Goal: Task Accomplishment & Management: Use online tool/utility

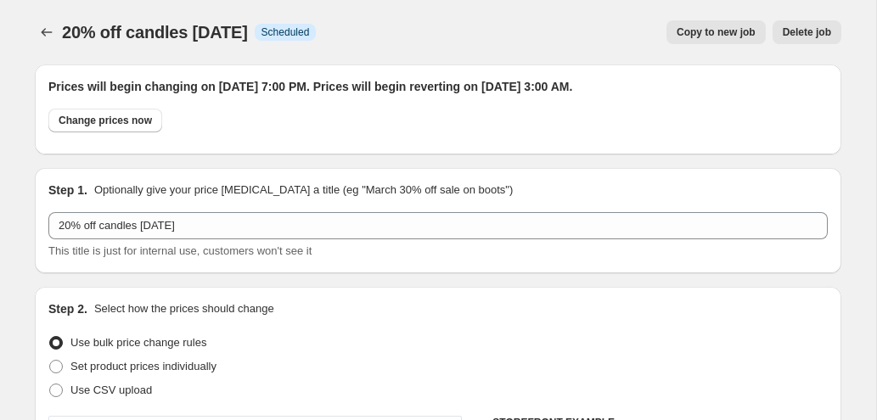
select select "percentage"
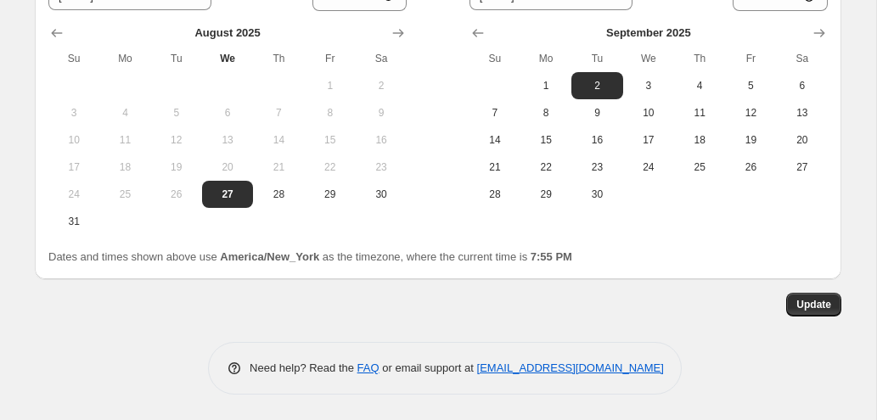
scroll to position [1844, 0]
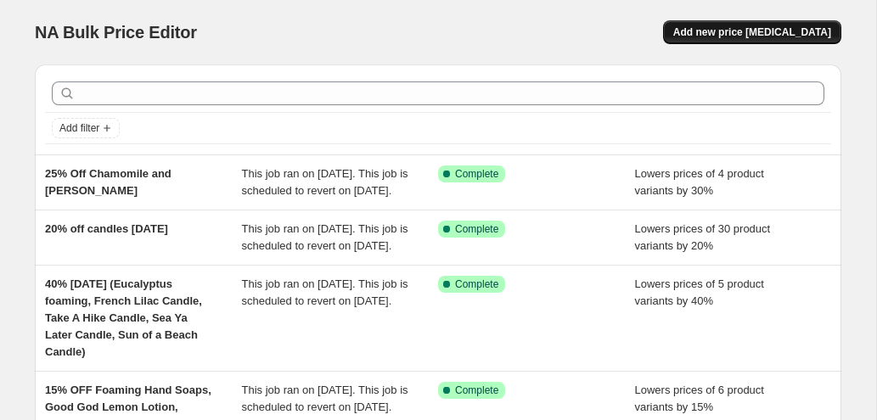
click at [731, 33] on span "Add new price [MEDICAL_DATA]" at bounding box center [752, 32] width 158 height 14
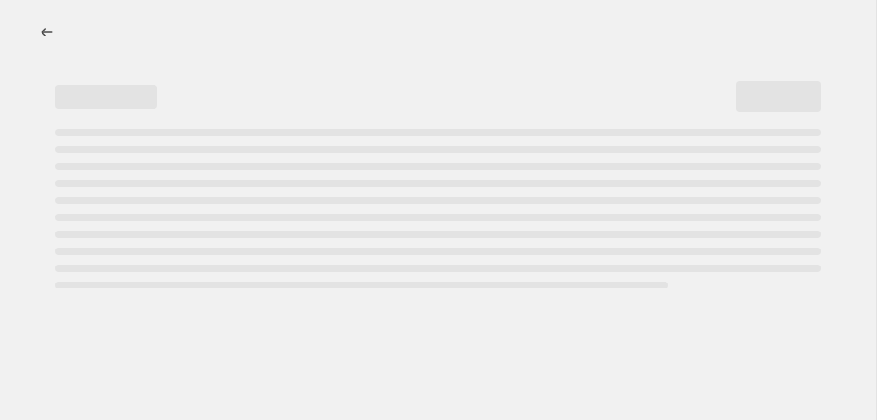
select select "percentage"
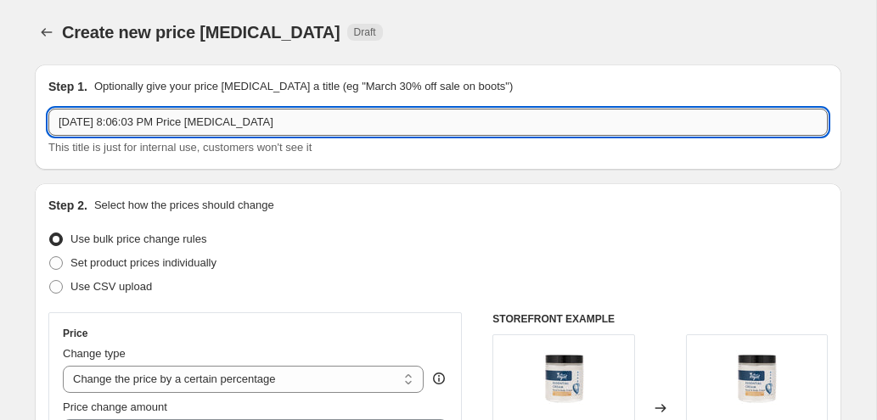
click at [261, 126] on input "[DATE] 8:06:03 PM Price [MEDICAL_DATA]" at bounding box center [437, 122] width 779 height 27
type input "20% OFF"
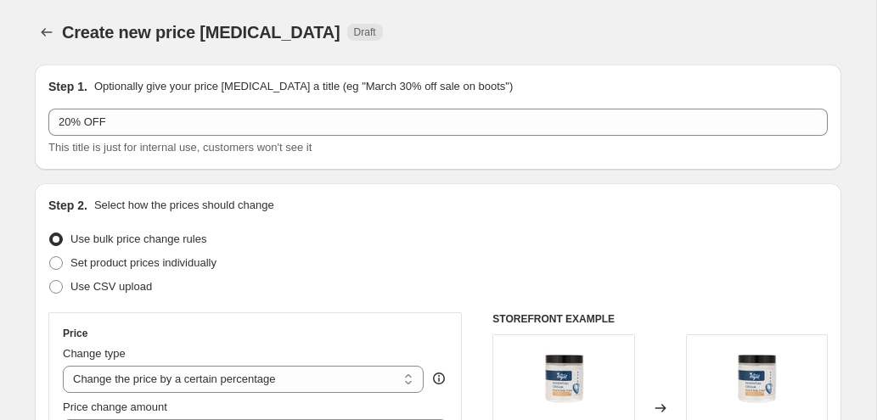
scroll to position [311, 0]
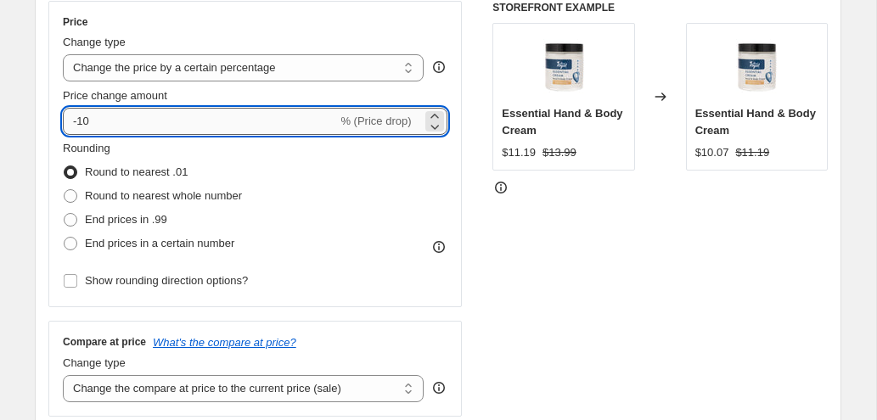
click at [83, 126] on input "-10" at bounding box center [200, 121] width 274 height 27
type input "-20"
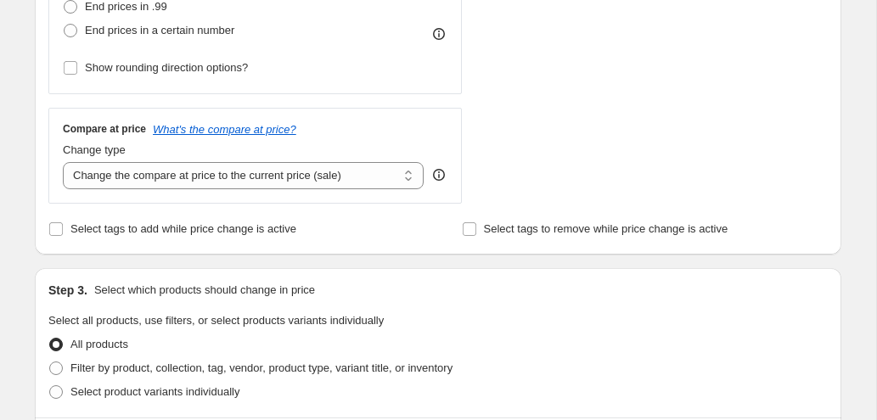
scroll to position [530, 0]
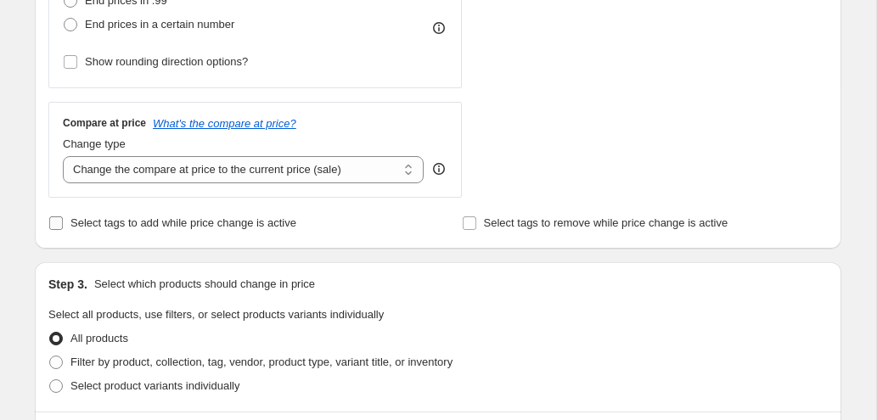
click at [53, 225] on input "Select tags to add while price change is active" at bounding box center [56, 223] width 14 height 14
checkbox input "true"
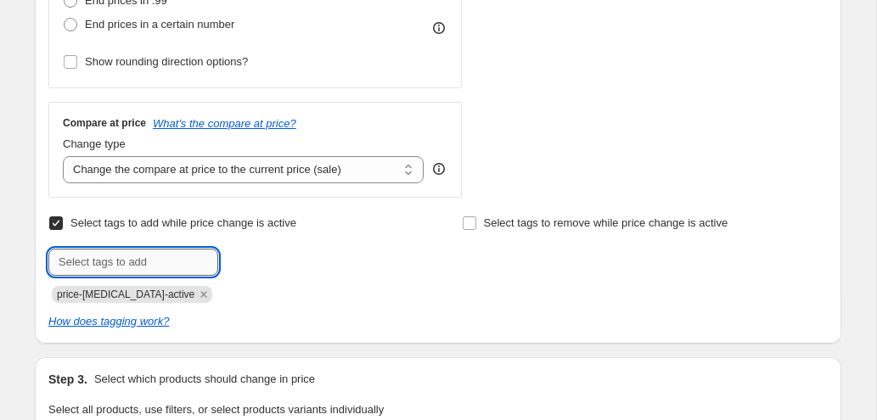
click at [90, 263] on input "text" at bounding box center [133, 262] width 170 height 27
type input "20%"
click at [244, 255] on b "Add" at bounding box center [242, 261] width 20 height 12
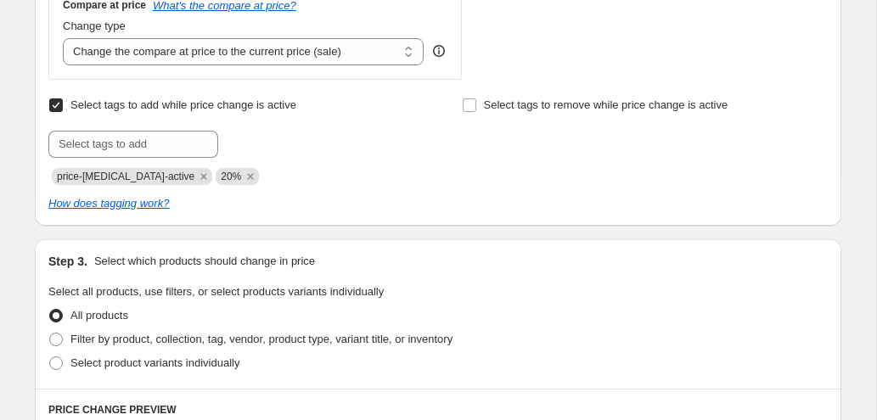
scroll to position [852, 0]
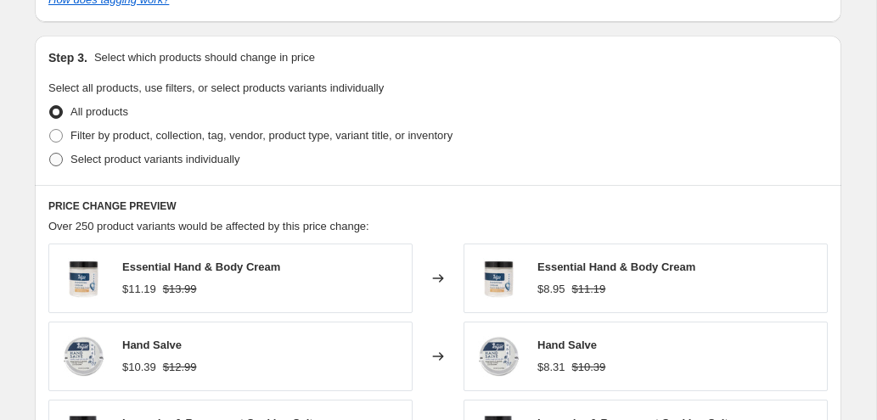
click at [165, 162] on span "Select product variants individually" at bounding box center [154, 159] width 169 height 13
click at [50, 154] on input "Select product variants individually" at bounding box center [49, 153] width 1 height 1
radio input "true"
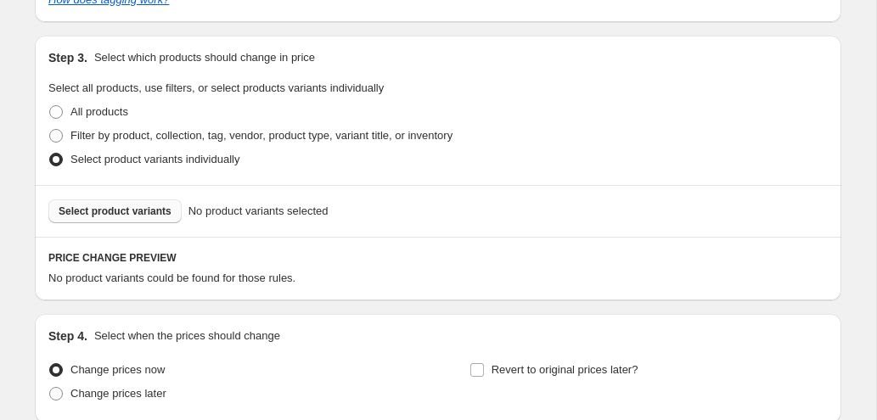
click at [143, 209] on span "Select product variants" at bounding box center [115, 211] width 113 height 14
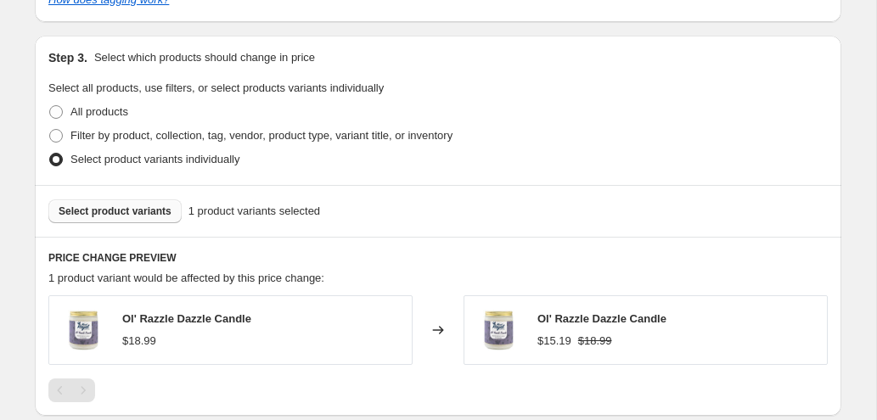
click at [127, 210] on span "Select product variants" at bounding box center [115, 211] width 113 height 14
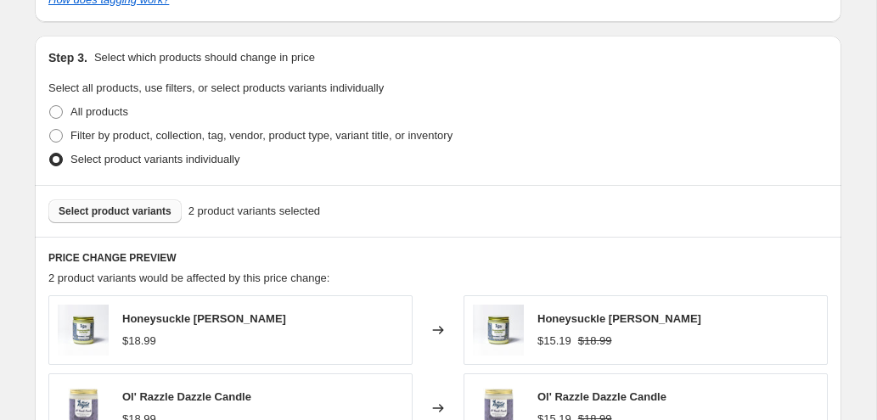
click at [156, 213] on span "Select product variants" at bounding box center [115, 211] width 113 height 14
click at [157, 210] on span "Select product variants" at bounding box center [115, 211] width 113 height 14
click at [129, 208] on span "Select product variants" at bounding box center [115, 211] width 113 height 14
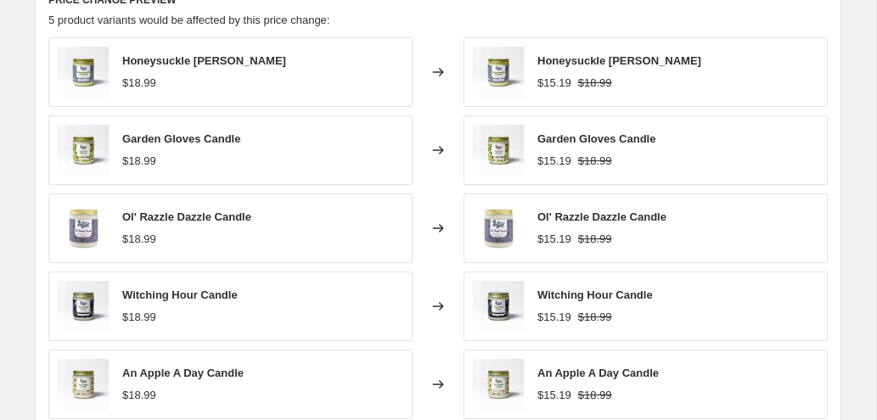
scroll to position [1423, 0]
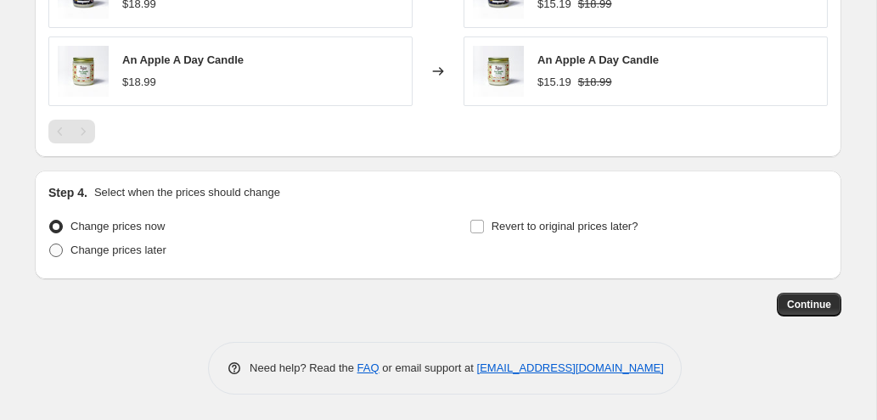
click at [156, 254] on span "Change prices later" at bounding box center [118, 250] width 96 height 13
click at [50, 244] on input "Change prices later" at bounding box center [49, 244] width 1 height 1
radio input "true"
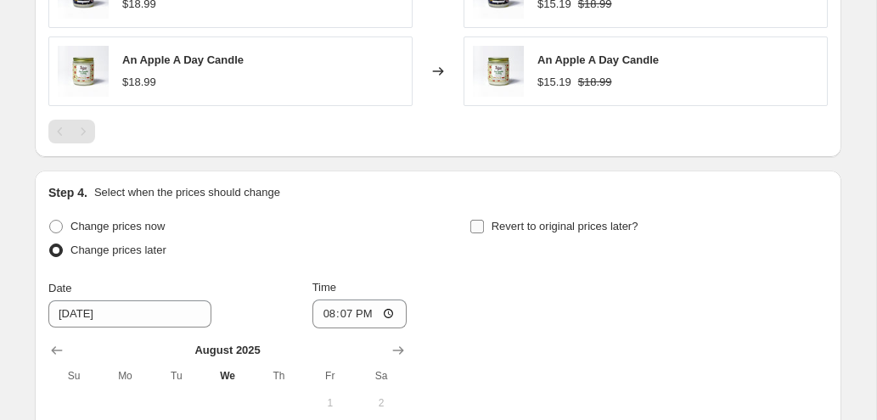
click at [497, 227] on span "Revert to original prices later?" at bounding box center [564, 226] width 147 height 13
click at [484, 227] on input "Revert to original prices later?" at bounding box center [477, 227] width 14 height 14
checkbox input "true"
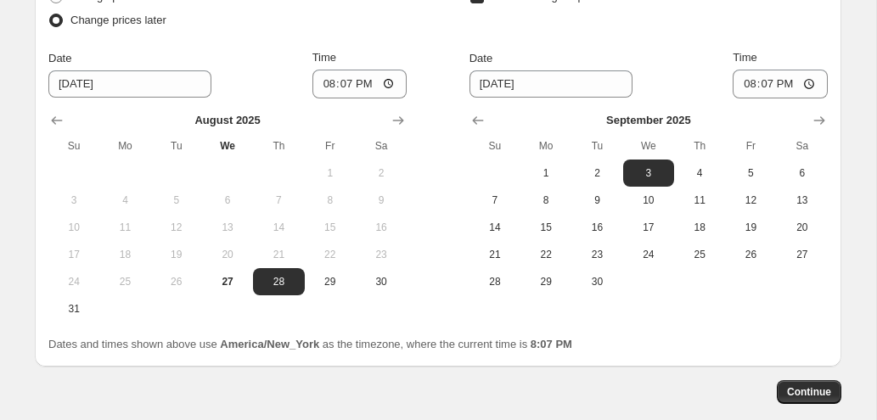
scroll to position [1661, 0]
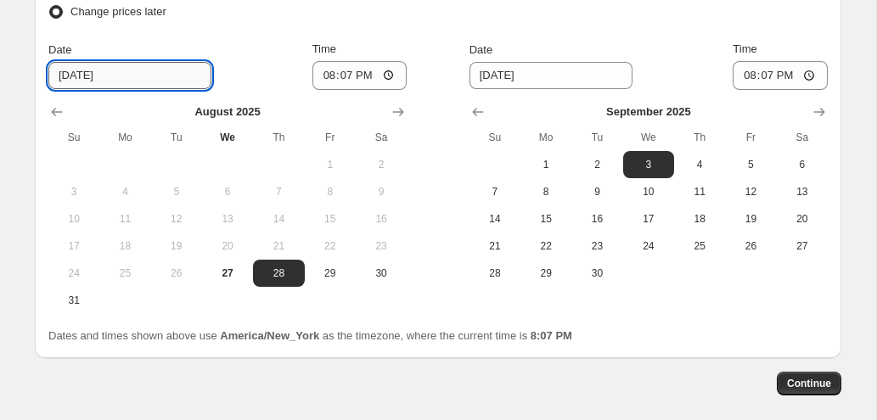
click at [80, 78] on input "[DATE]" at bounding box center [129, 75] width 163 height 27
type input "[DATE]"
click at [329, 75] on input "20:07" at bounding box center [359, 75] width 95 height 29
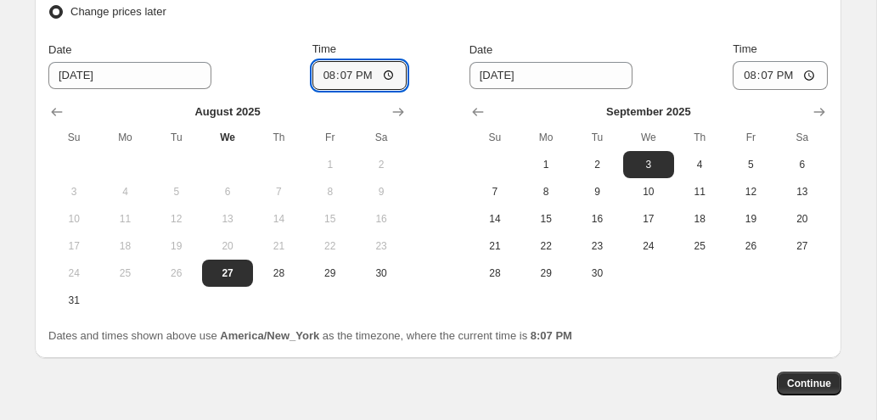
click at [423, 30] on div "Change prices now Change prices later Date [DATE] Time 20:[DATE] Mo Tu We Th Fr…" at bounding box center [437, 145] width 779 height 338
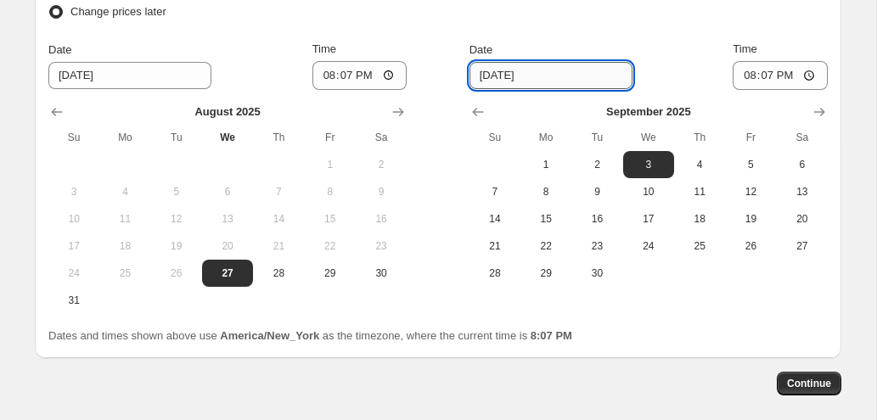
click at [496, 80] on input "[DATE]" at bounding box center [550, 75] width 163 height 27
type input "[DATE]"
click at [759, 65] on input "20:07" at bounding box center [779, 75] width 95 height 29
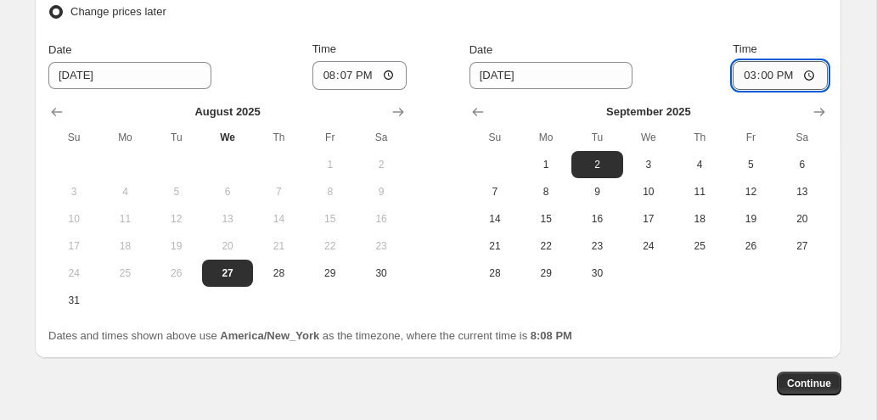
type input "03:00"
click at [675, 25] on div "Revert to original prices later?" at bounding box center [648, 1] width 358 height 51
click at [809, 388] on span "Continue" at bounding box center [809, 384] width 44 height 14
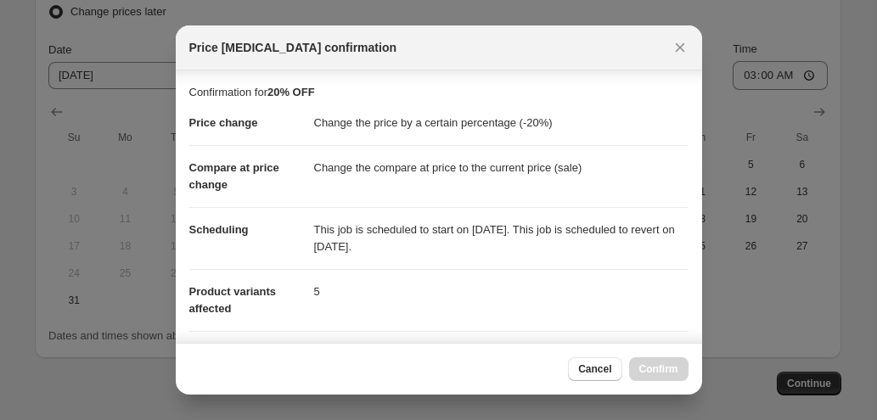
scroll to position [353, 0]
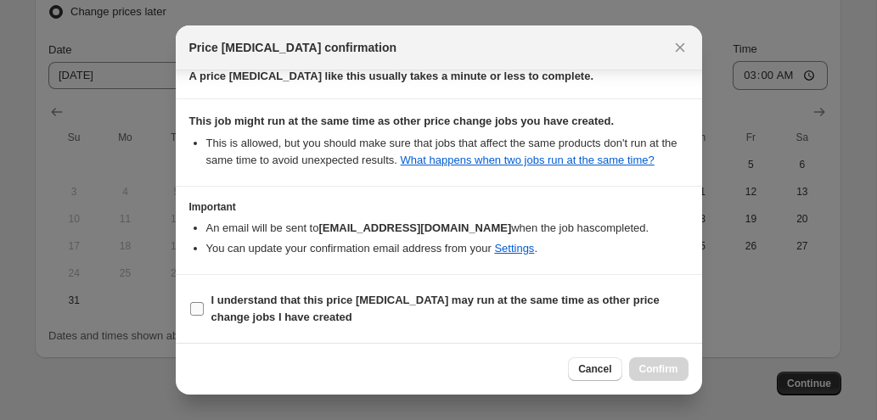
click at [390, 293] on span "I understand that this price [MEDICAL_DATA] may run at the same time as other p…" at bounding box center [449, 309] width 477 height 34
click at [204, 302] on input "I understand that this price [MEDICAL_DATA] may run at the same time as other p…" at bounding box center [197, 309] width 14 height 14
checkbox input "true"
click at [658, 379] on button "Confirm" at bounding box center [658, 369] width 59 height 24
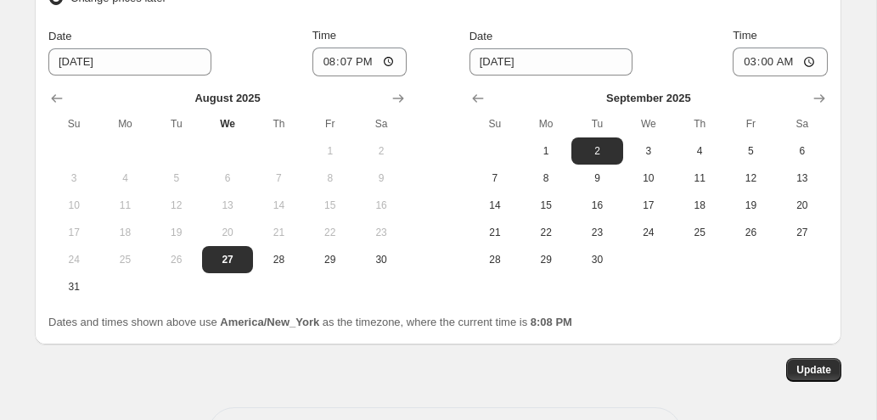
scroll to position [1777, 0]
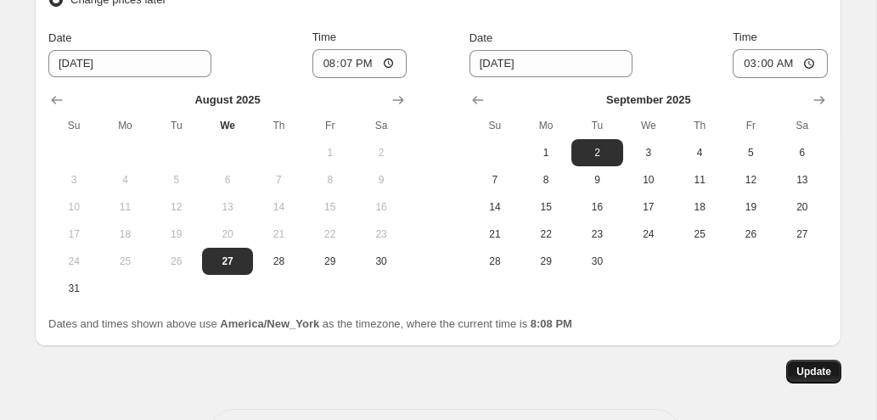
click at [819, 365] on span "Update" at bounding box center [813, 372] width 35 height 14
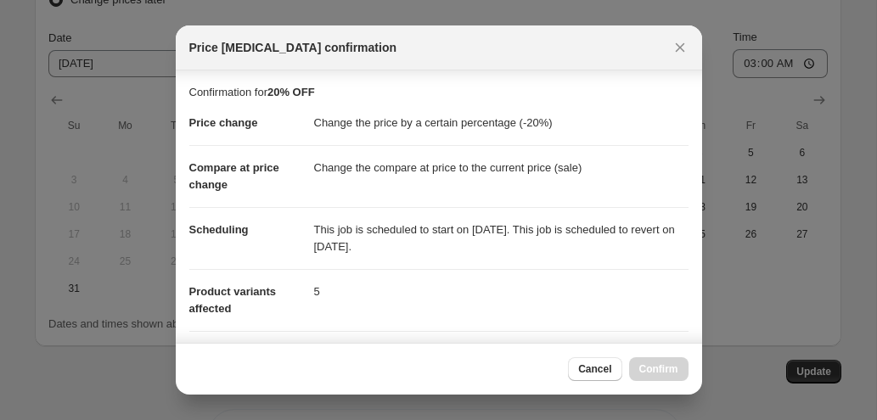
scroll to position [353, 0]
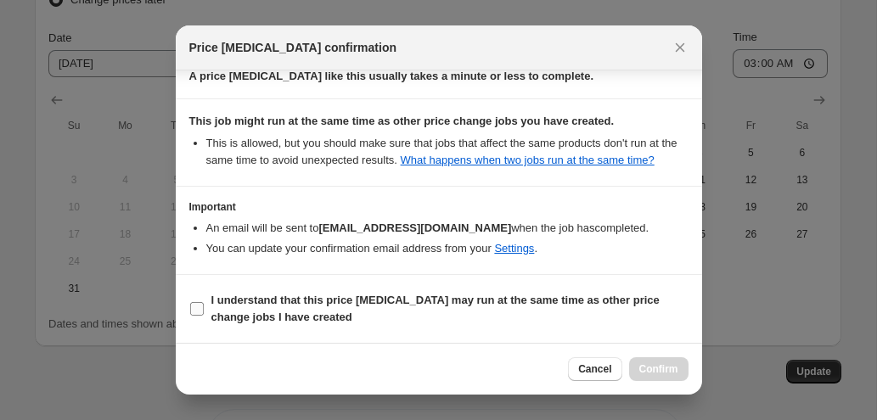
click at [329, 299] on b "I understand that this price [MEDICAL_DATA] may run at the same time as other p…" at bounding box center [435, 309] width 448 height 30
click at [204, 302] on input "I understand that this price [MEDICAL_DATA] may run at the same time as other p…" at bounding box center [197, 309] width 14 height 14
checkbox input "true"
click at [656, 378] on button "Confirm" at bounding box center [658, 369] width 59 height 24
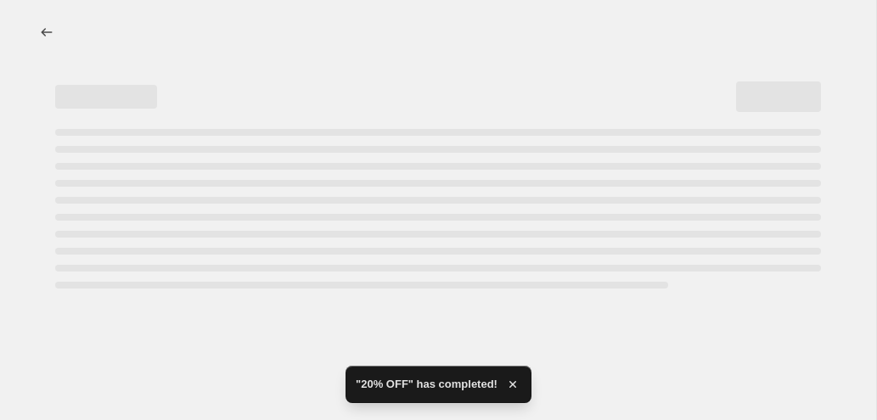
scroll to position [0, 0]
select select "percentage"
